Goal: Check status: Check status

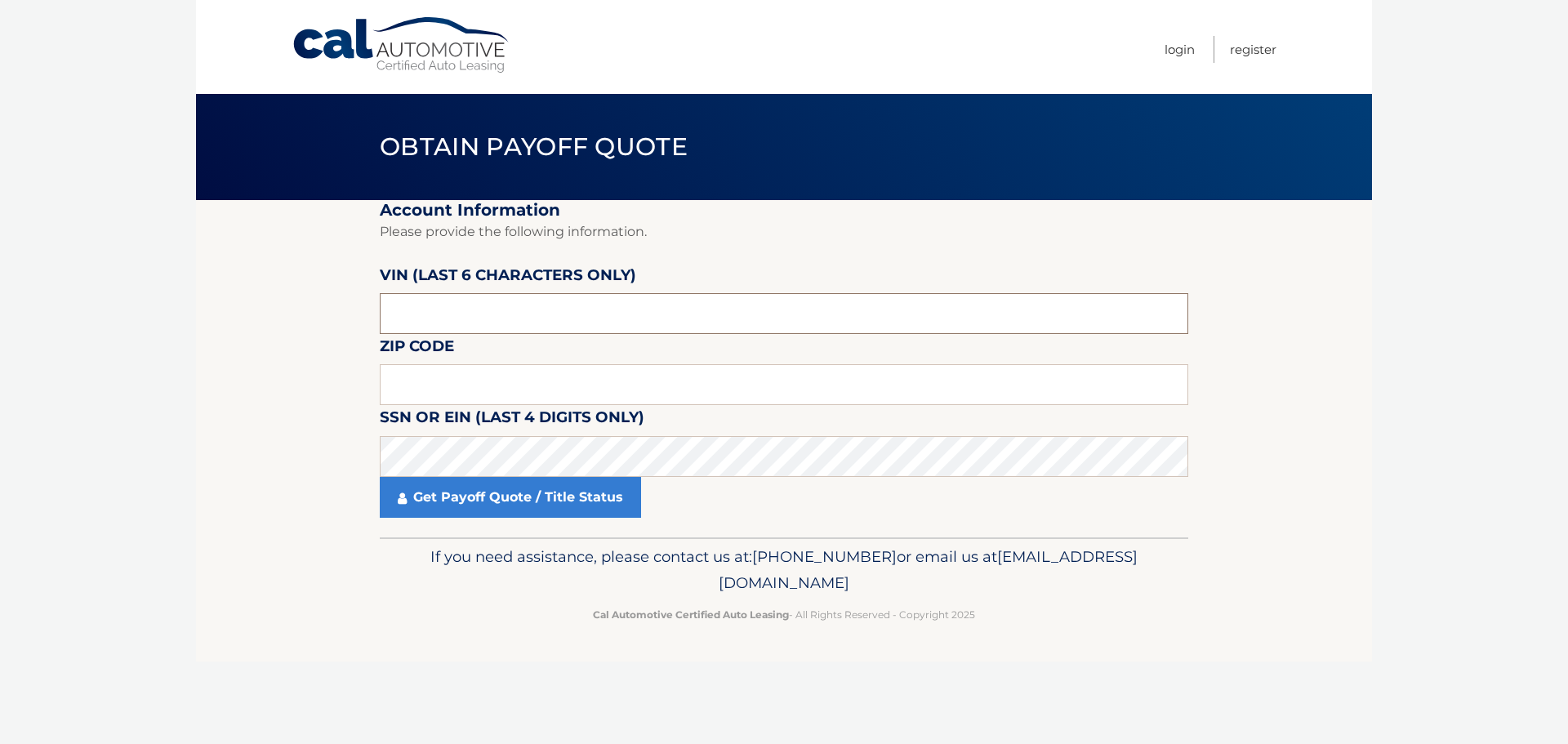
click at [500, 314] on input "text" at bounding box center [784, 314] width 808 height 41
click at [526, 309] on input "text" at bounding box center [784, 314] width 808 height 41
drag, startPoint x: 476, startPoint y: 307, endPoint x: 333, endPoint y: 333, distance: 145.3
click at [345, 329] on section "Account Information Please provide the following information. [PERSON_NAME] (la…" at bounding box center [784, 369] width 1176 height 337
type input "709946"
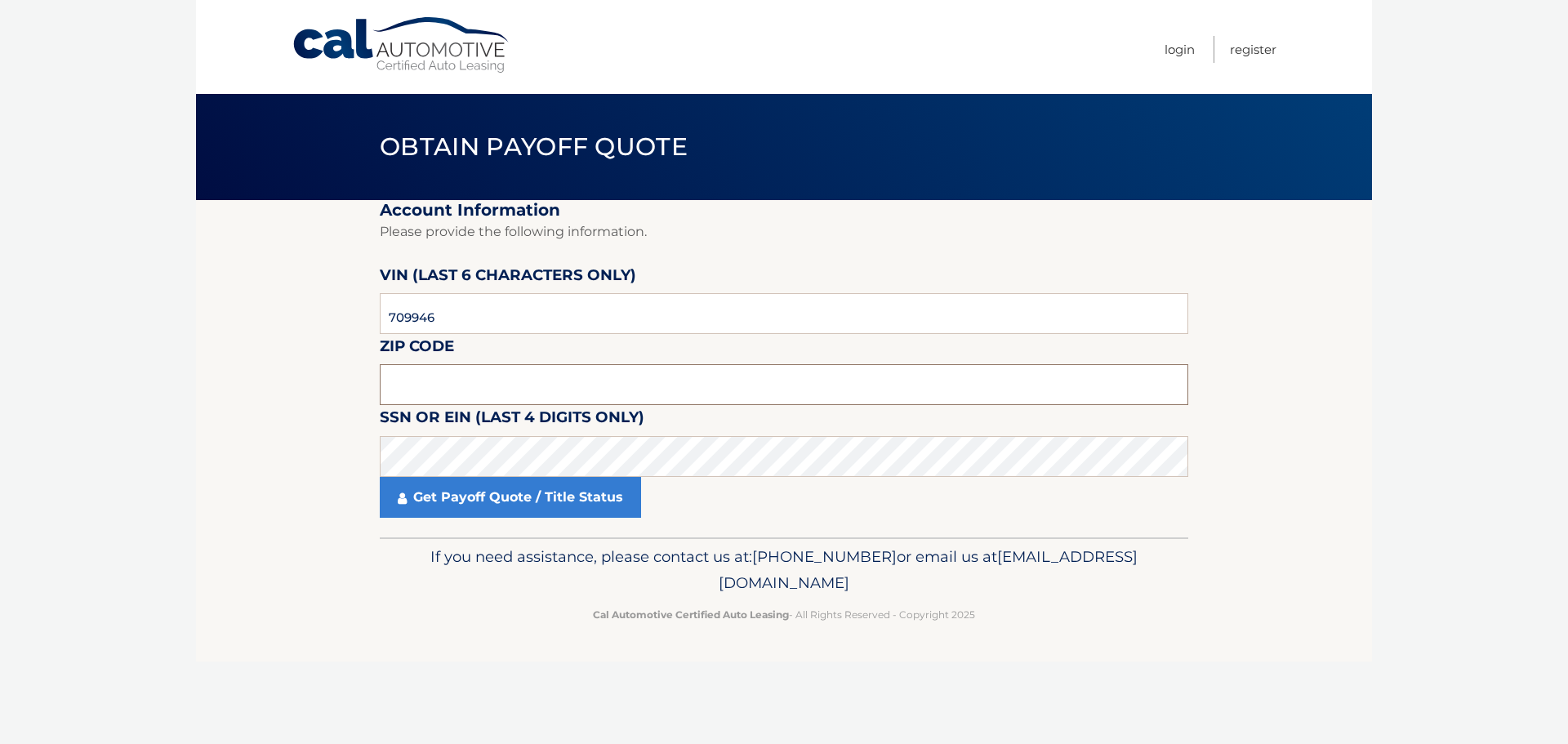
click at [447, 385] on input "text" at bounding box center [784, 385] width 808 height 41
type input "11735"
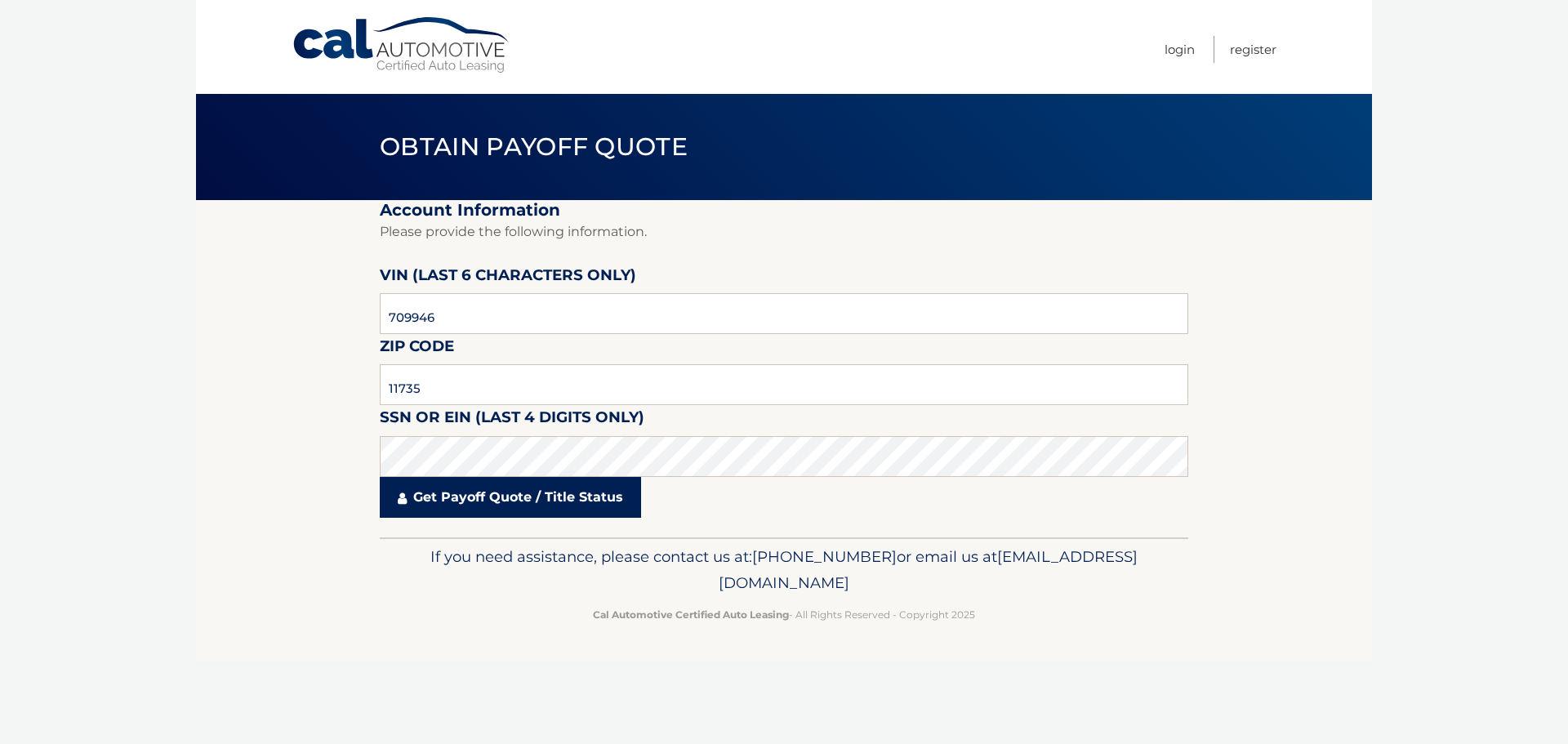
click at [536, 495] on link "Get Payoff Quote / Title Status" at bounding box center [511, 497] width 261 height 41
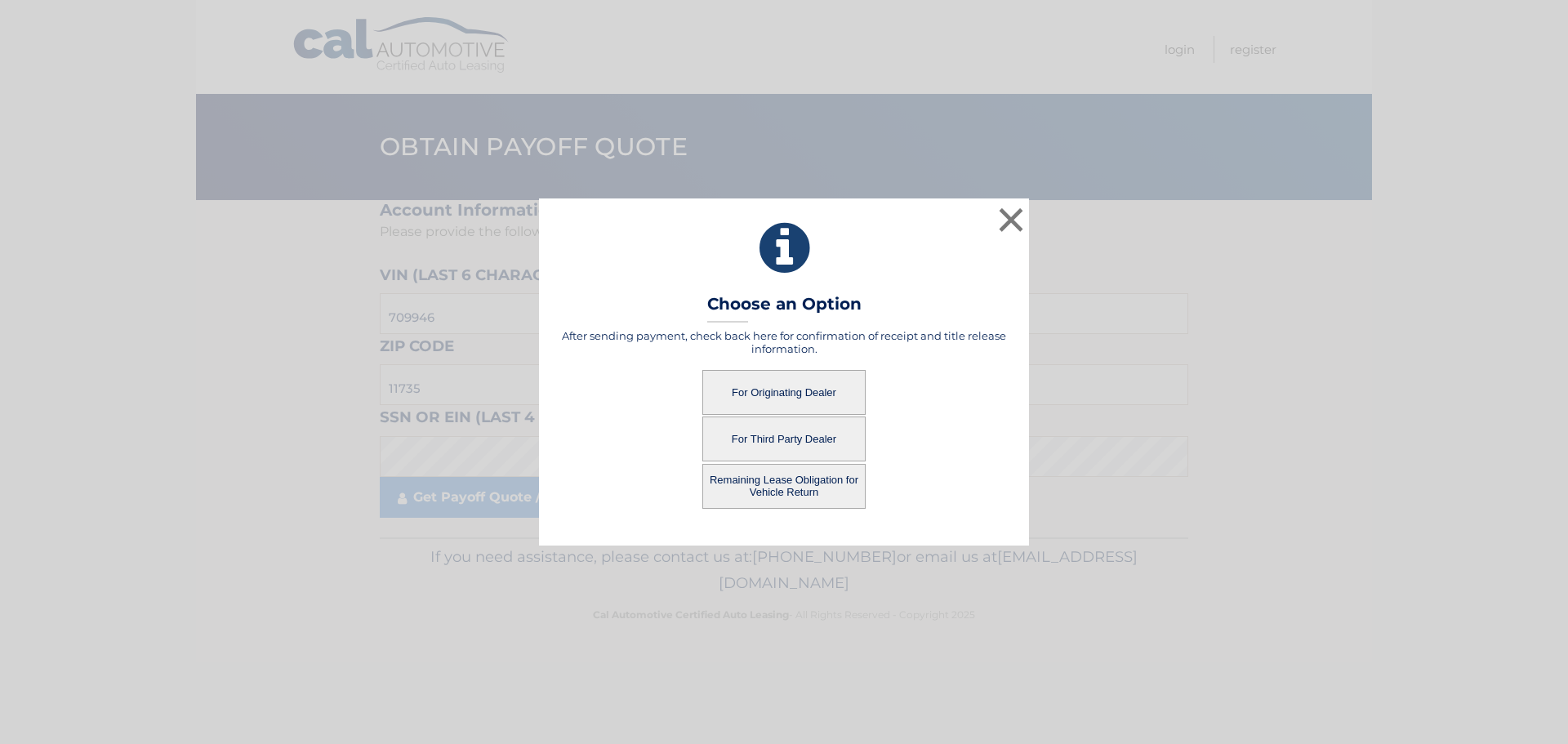
click at [792, 376] on button "For Originating Dealer" at bounding box center [784, 392] width 164 height 45
click at [783, 395] on button "For Originating Dealer" at bounding box center [784, 392] width 164 height 45
